Goal: Find contact information: Find contact information

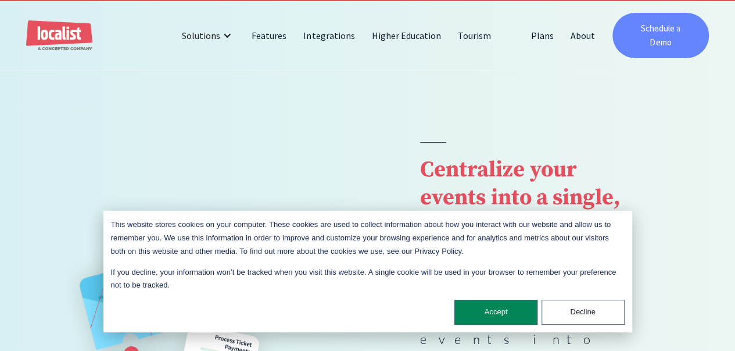
scroll to position [58, 0]
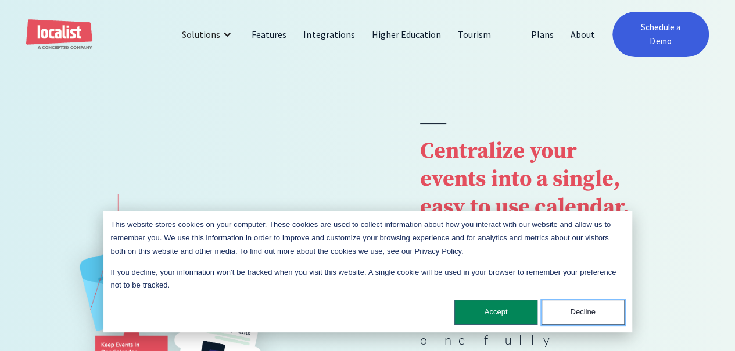
click at [588, 320] on button "Decline" at bounding box center [583, 311] width 83 height 25
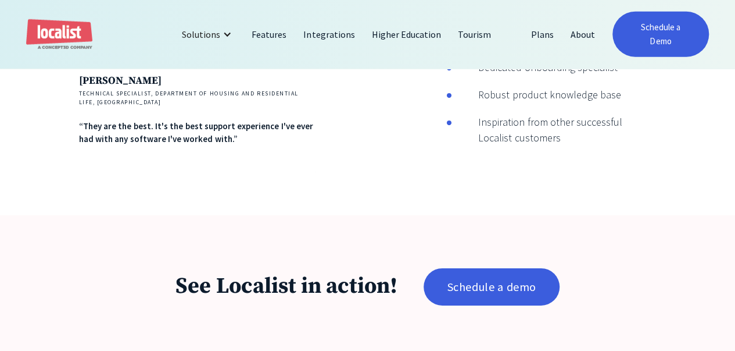
scroll to position [1720, 0]
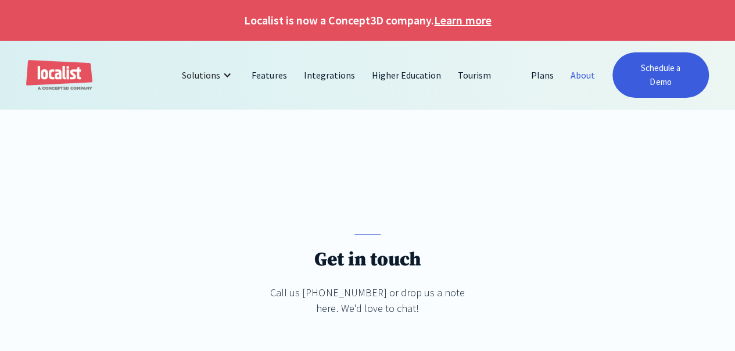
click at [580, 63] on link "About" at bounding box center [583, 75] width 41 height 28
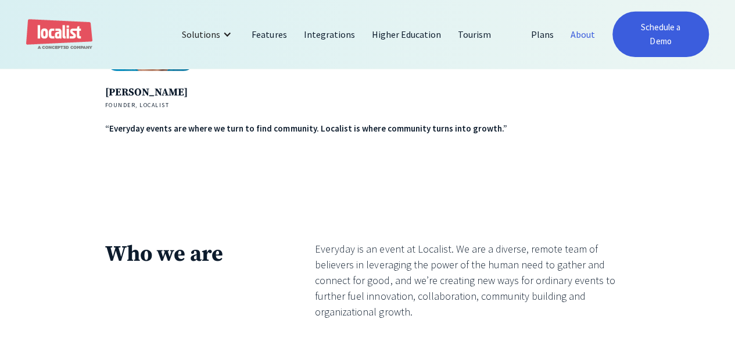
scroll to position [2581, 0]
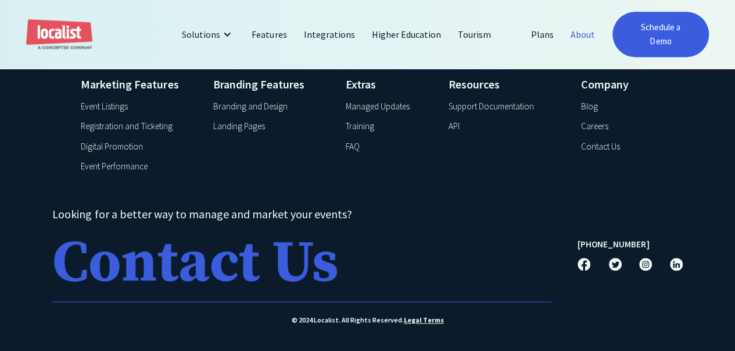
click at [277, 256] on div "Contact Us" at bounding box center [195, 263] width 286 height 58
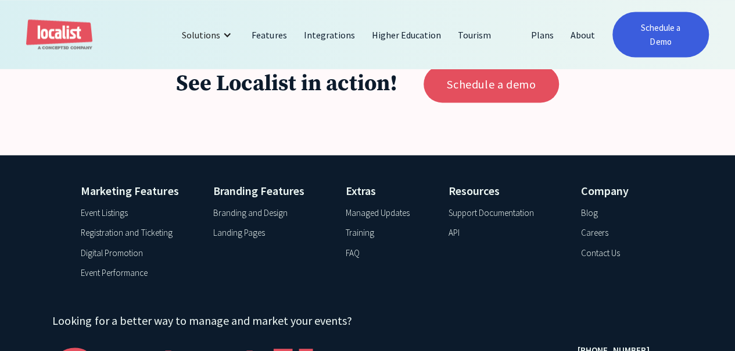
scroll to position [1188, 0]
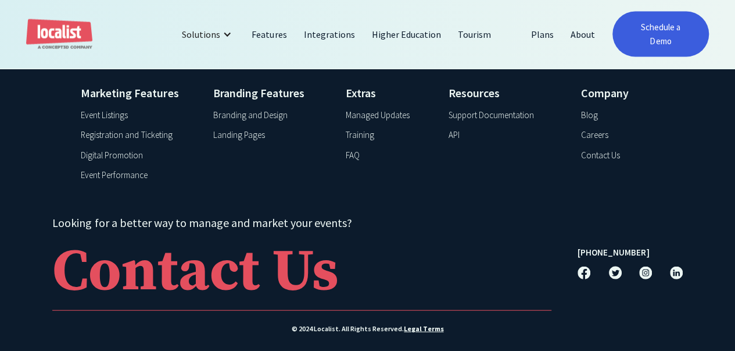
click at [675, 266] on img at bounding box center [676, 272] width 13 height 13
